Goal: Transaction & Acquisition: Purchase product/service

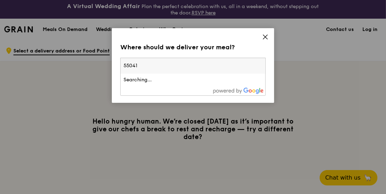
type input "550416"
type input "[EMAIL_ADDRESS][DOMAIN_NAME]"
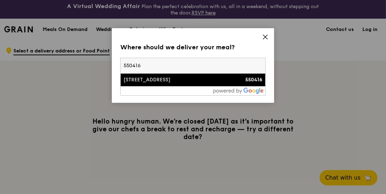
type input "550416"
click at [193, 84] on li "[STREET_ADDRESS] 550416" at bounding box center [193, 80] width 144 height 13
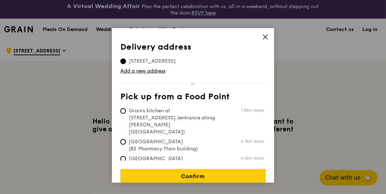
scroll to position [4, 0]
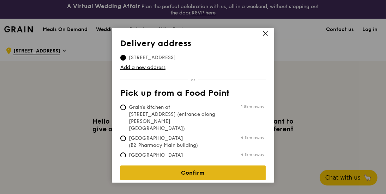
click at [228, 166] on link "Confirm" at bounding box center [192, 173] width 145 height 15
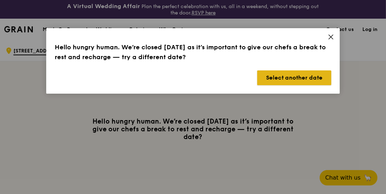
click at [283, 78] on button "Select another date" at bounding box center [294, 77] width 74 height 15
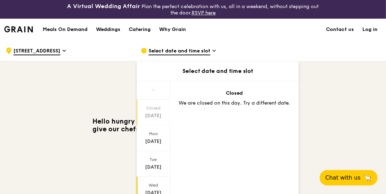
scroll to position [70, 0]
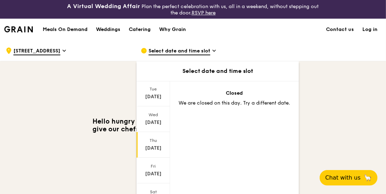
click at [153, 146] on div "[DATE]" at bounding box center [152, 148] width 31 height 7
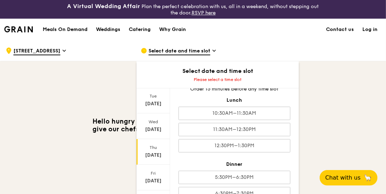
scroll to position [35, 0]
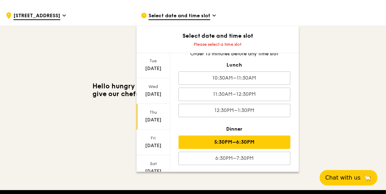
click at [225, 141] on div "5:30PM–6:30PM" at bounding box center [234, 142] width 112 height 13
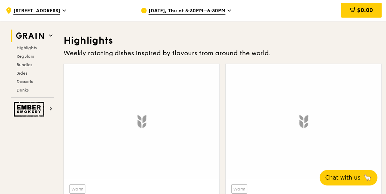
scroll to position [282, 0]
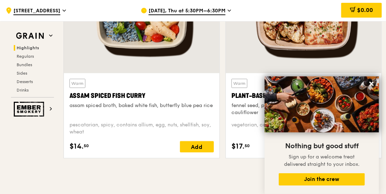
scroll to position [352, 0]
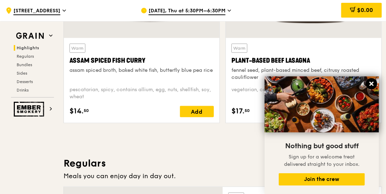
click at [371, 85] on icon at bounding box center [371, 84] width 6 height 6
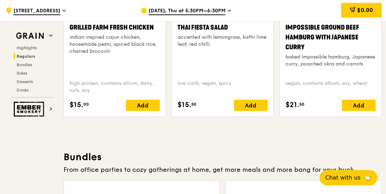
scroll to position [987, 0]
